Goal: Find specific page/section: Find specific page/section

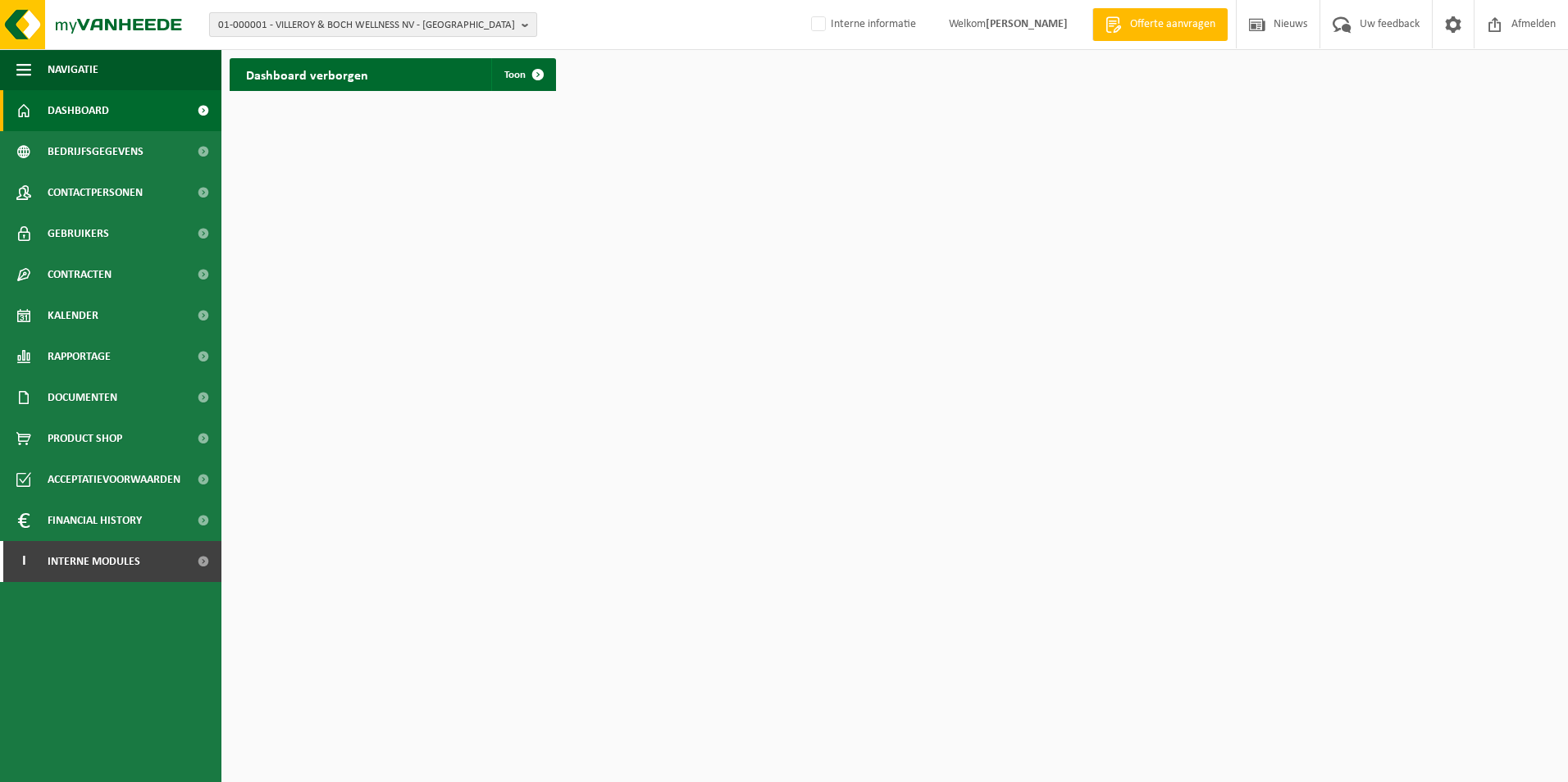
click at [441, 26] on span "01-000001 - VILLEROY & BOCH WELLNESS NV - ROESELARE" at bounding box center [367, 26] width 297 height 25
click at [327, 53] on input "text" at bounding box center [373, 51] width 320 height 21
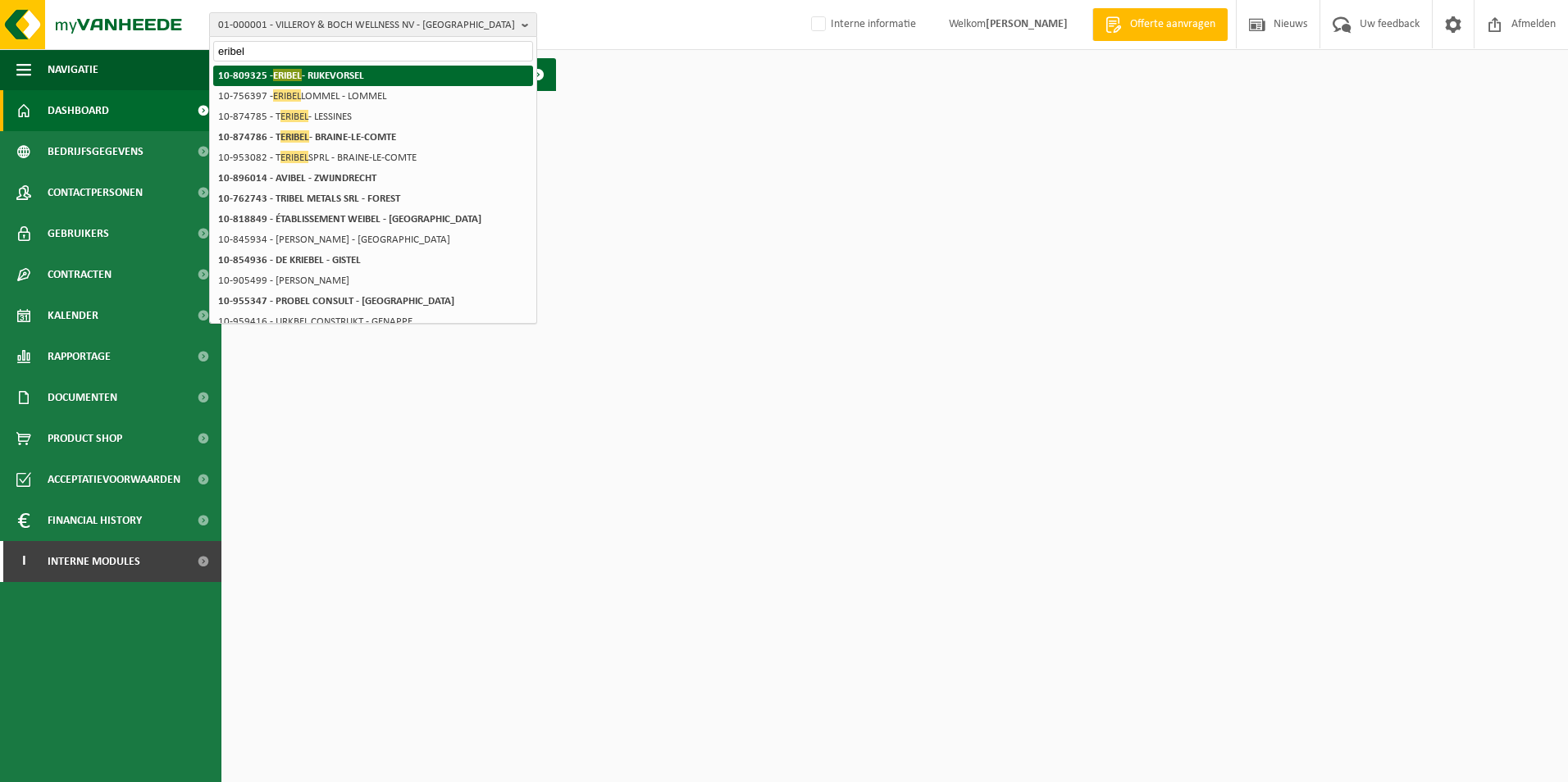
type input "eribel"
click at [325, 78] on strong "10-809325 - ERIBEL - RIJKEVORSEL" at bounding box center [291, 74] width 146 height 12
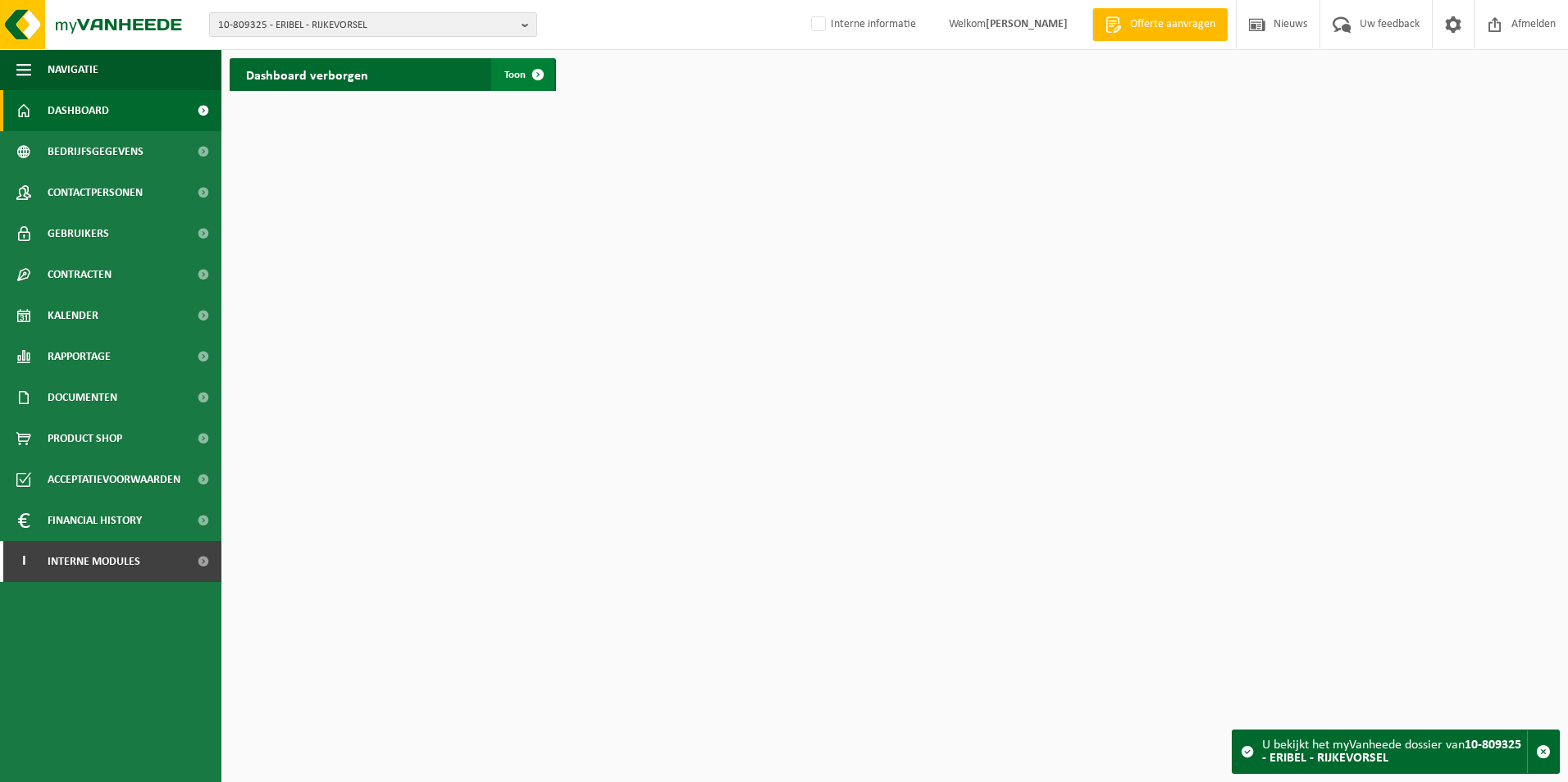
click at [533, 74] on span at bounding box center [538, 74] width 33 height 33
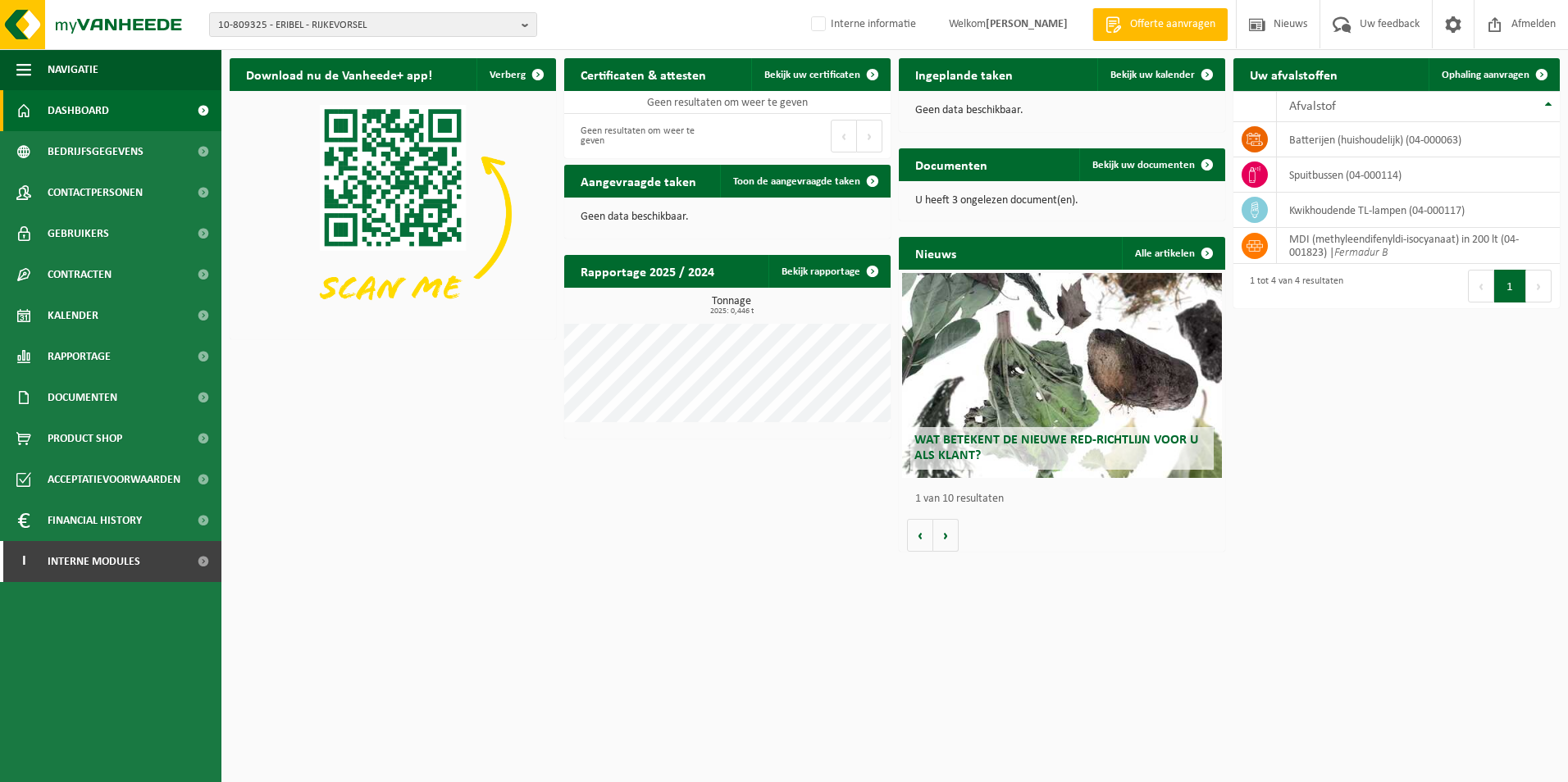
click at [1345, 345] on div "Download nu de Vanheede+ app! Verberg Certificaten & attesten Bekijk uw certifi…" at bounding box center [894, 305] width 1339 height 510
click at [488, 627] on html "10-809325 - ERIBEL - RIJKEVORSEL 10-809325 - ERIBEL - RIJKEVORSEL Interne infor…" at bounding box center [784, 391] width 1568 height 782
click at [288, 26] on span "10-809325 - ERIBEL - RIJKEVORSEL" at bounding box center [367, 26] width 297 height 25
click at [305, 46] on input "text" at bounding box center [373, 51] width 320 height 21
type input "deltronic"
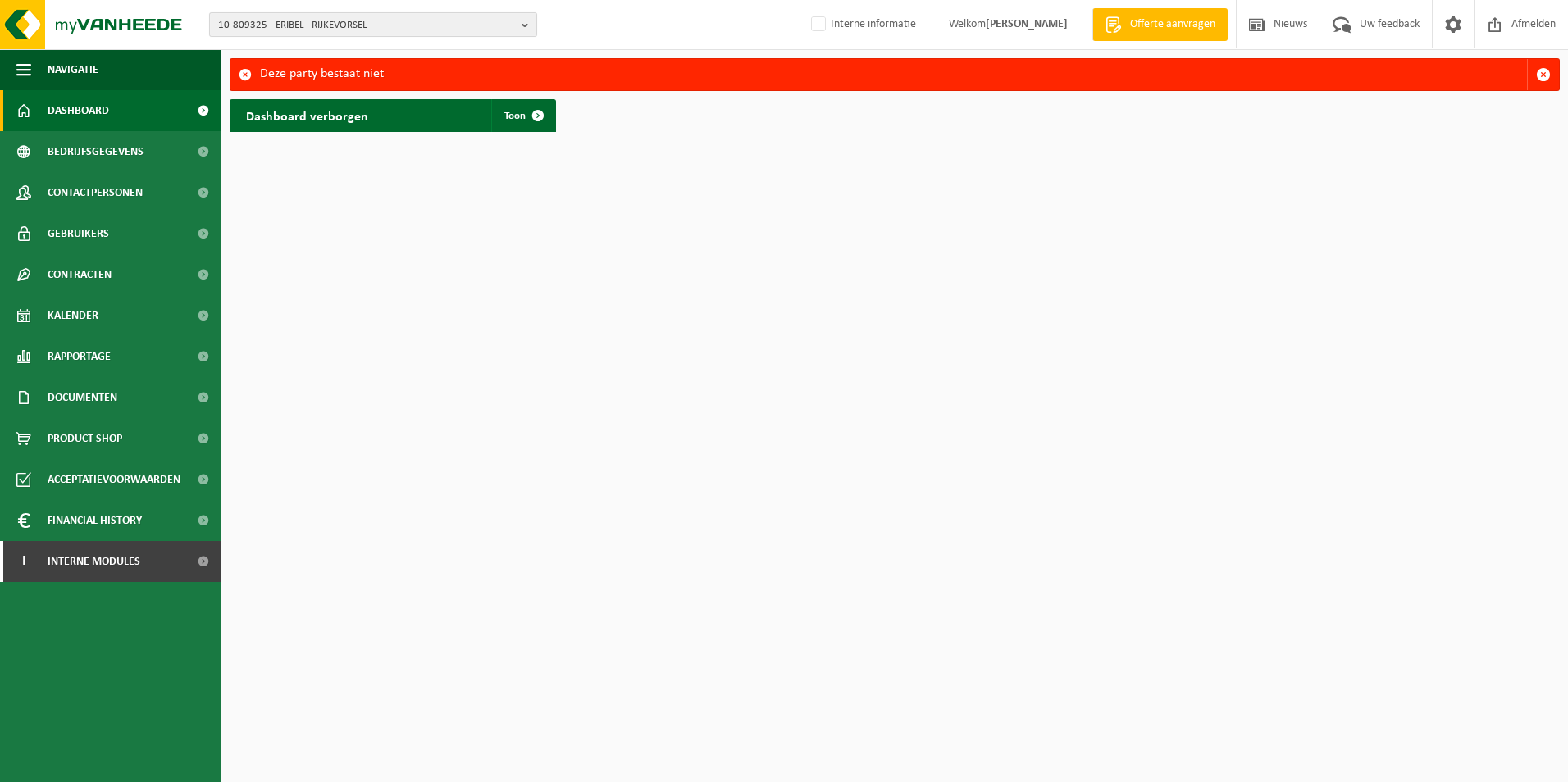
click at [360, 24] on span "10-809325 - ERIBEL - RIJKEVORSEL" at bounding box center [367, 26] width 297 height 25
click at [339, 53] on input "text" at bounding box center [373, 51] width 320 height 21
type input "deltronic"
click at [351, 79] on strong "01-900131 - DELTRONIC NV - DEURNE" at bounding box center [300, 74] width 162 height 12
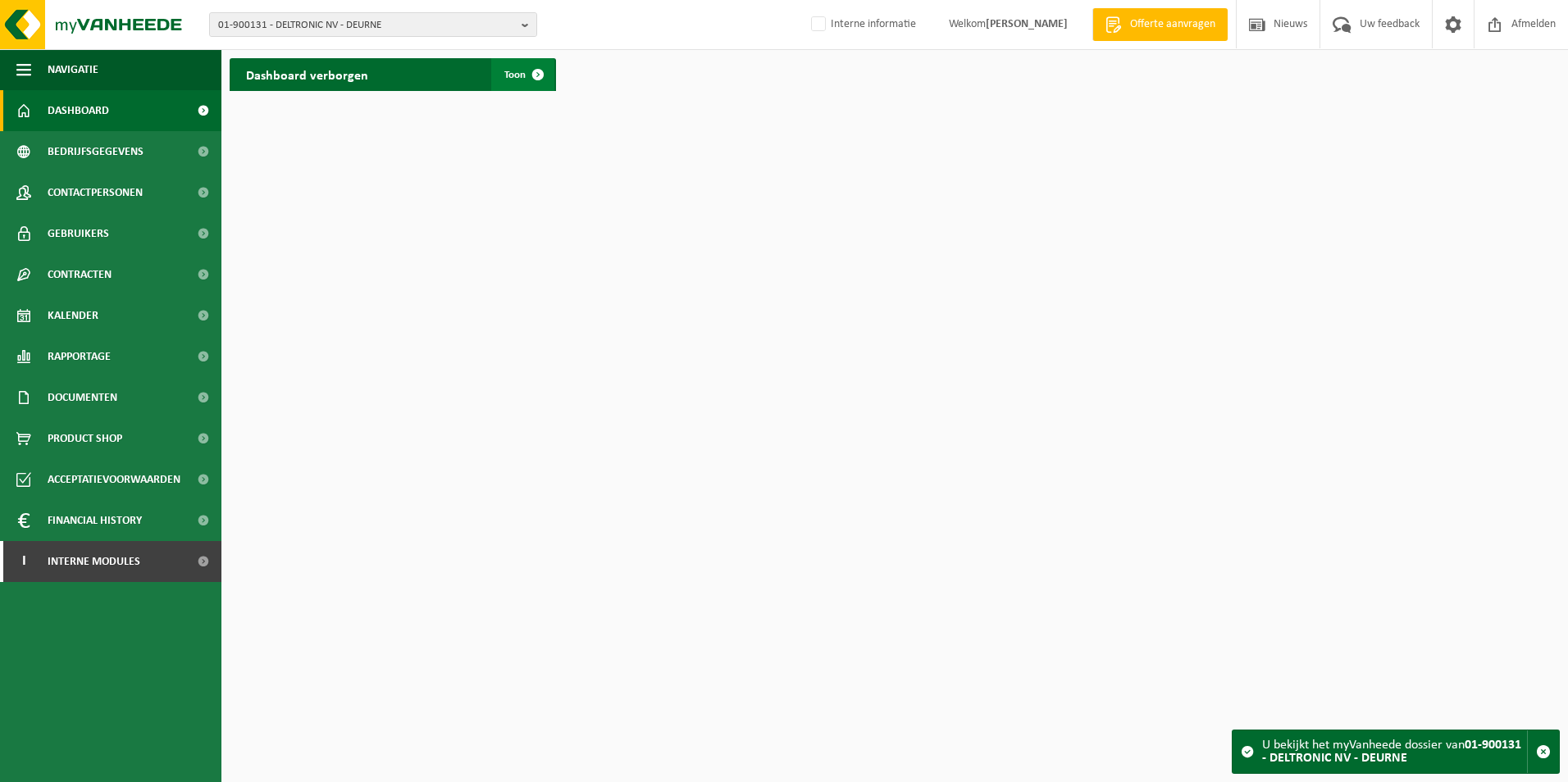
click at [546, 69] on span at bounding box center [538, 74] width 33 height 33
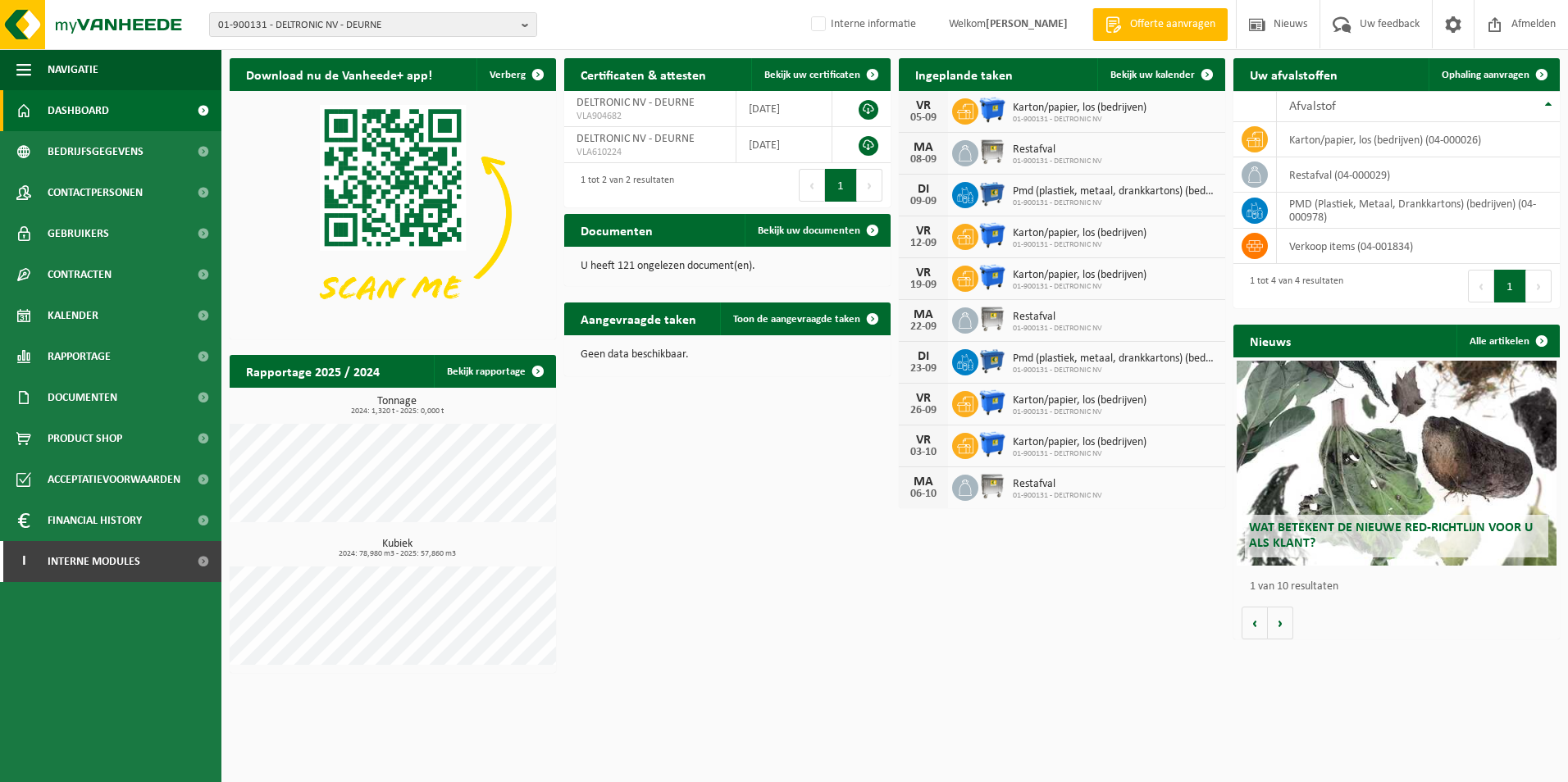
drag, startPoint x: 796, startPoint y: 591, endPoint x: 796, endPoint y: 579, distance: 12.0
click at [796, 591] on div "Download nu de Vanheede+ app! Verberg Certificaten & attesten Bekijk uw certifi…" at bounding box center [894, 365] width 1339 height 631
click at [81, 273] on span "Contracten" at bounding box center [79, 275] width 64 height 41
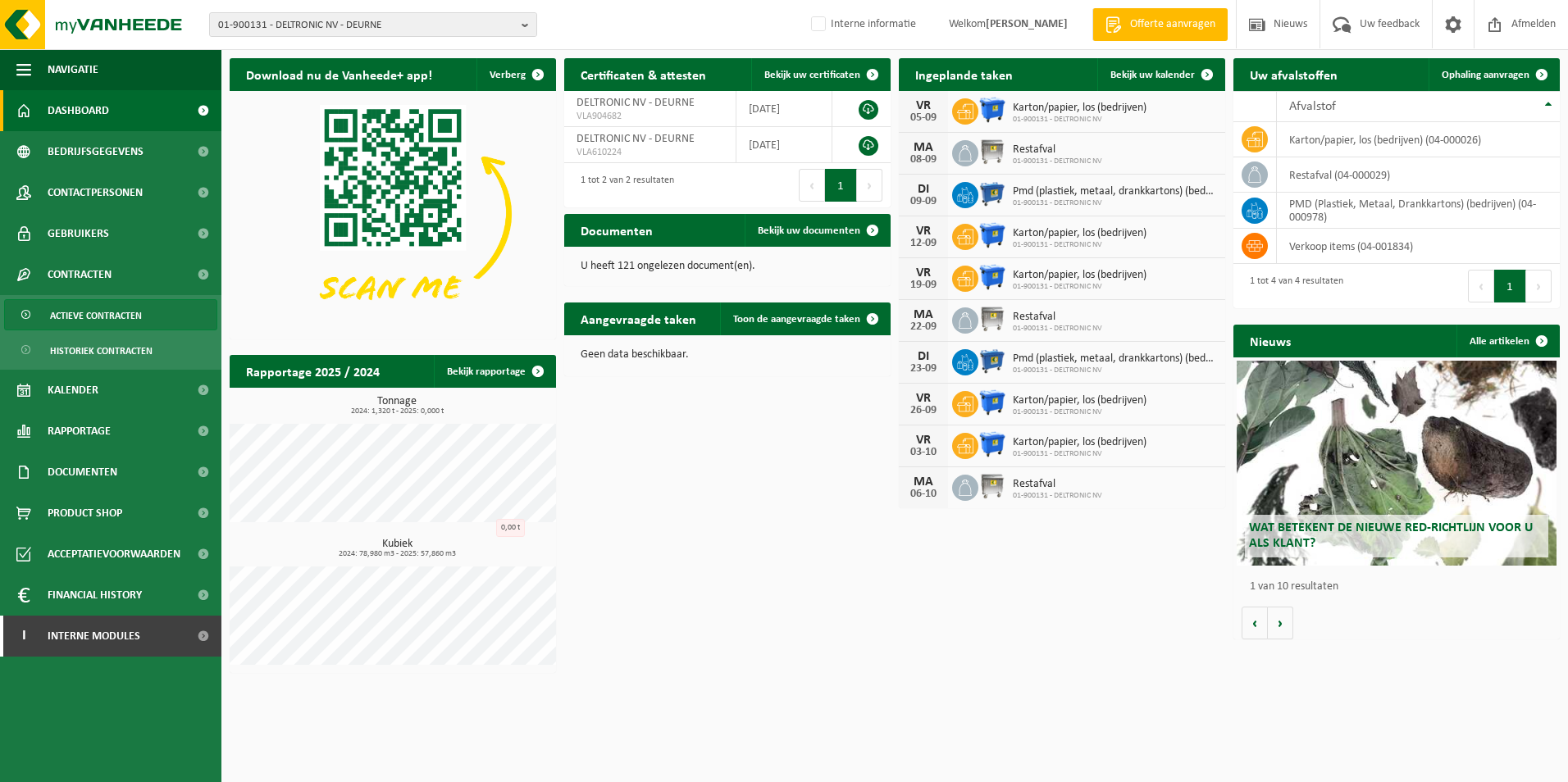
click at [114, 314] on span "Actieve contracten" at bounding box center [95, 316] width 92 height 31
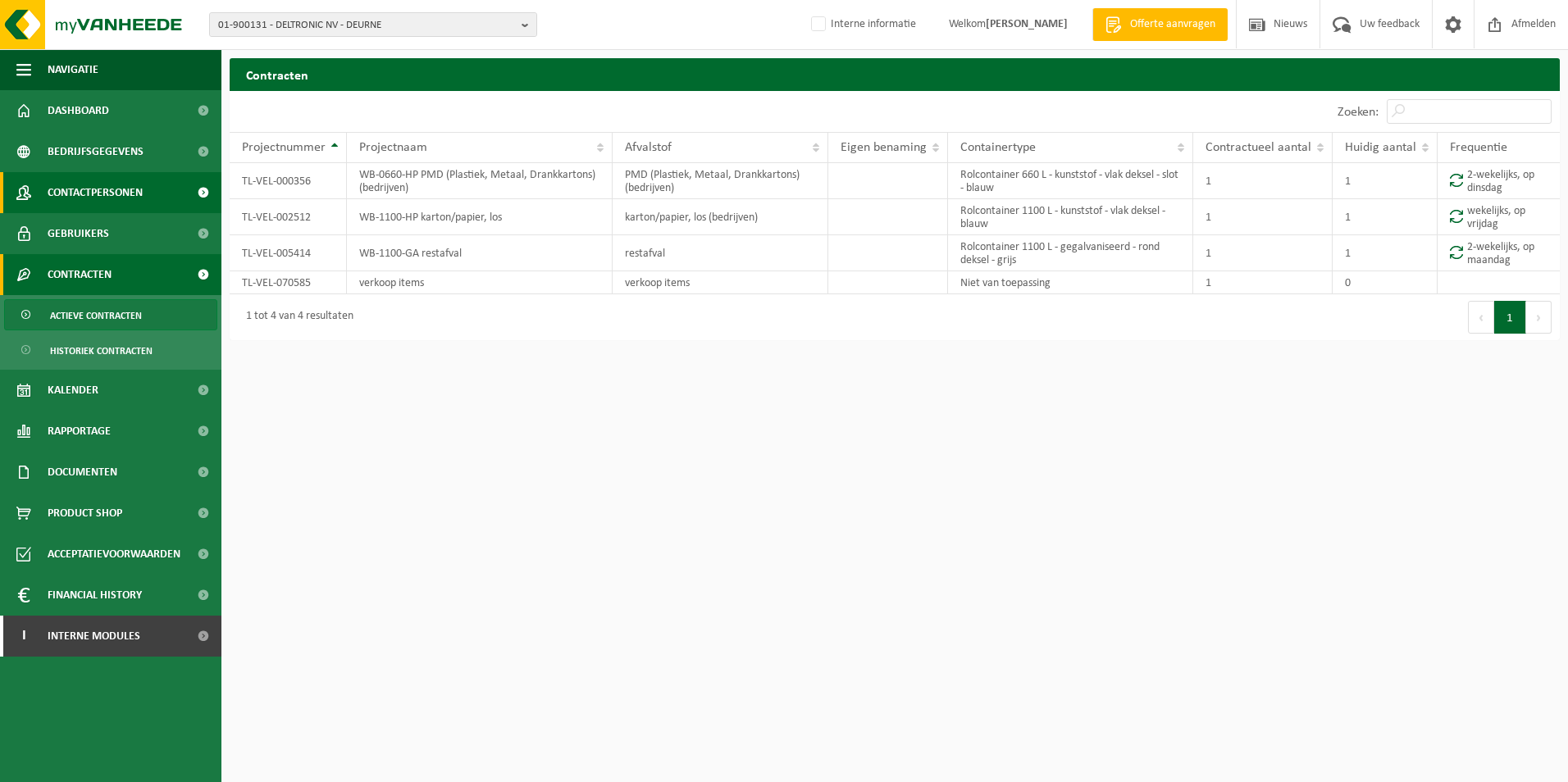
click at [99, 189] on span "Contactpersonen" at bounding box center [94, 193] width 95 height 41
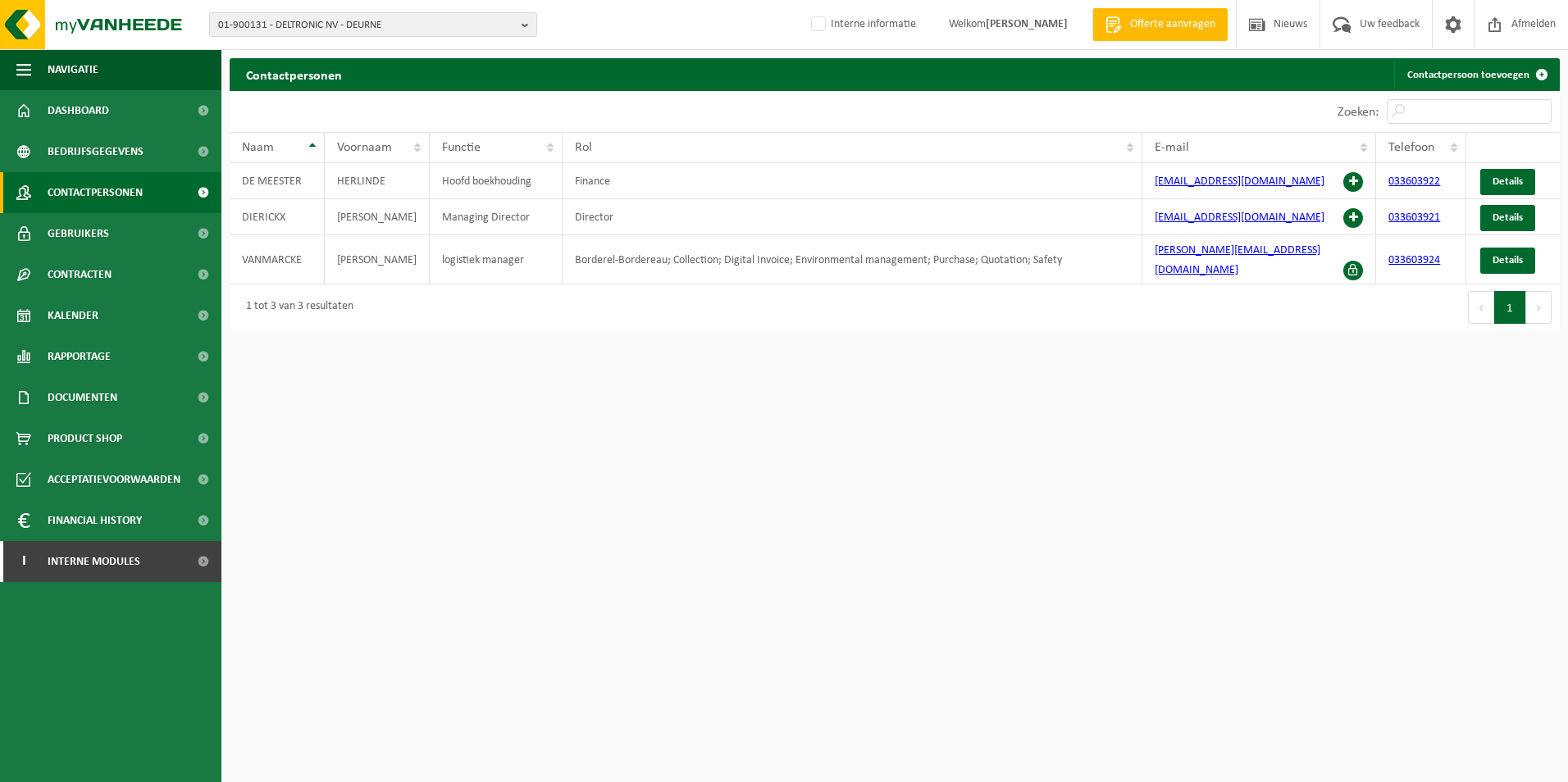
drag, startPoint x: 1109, startPoint y: 521, endPoint x: 1092, endPoint y: 525, distance: 17.5
click at [1100, 524] on html "01-900131 - DELTRONIC NV - DEURNE 01-900131 - DELTRONIC NV - DEURNE Interne inf…" at bounding box center [784, 391] width 1568 height 782
click at [1150, 415] on html "01-900131 - DELTRONIC NV - DEURNE 01-900131 - DELTRONIC NV - DEURNE Interne inf…" at bounding box center [784, 391] width 1568 height 782
